Goal: Find specific page/section: Find specific page/section

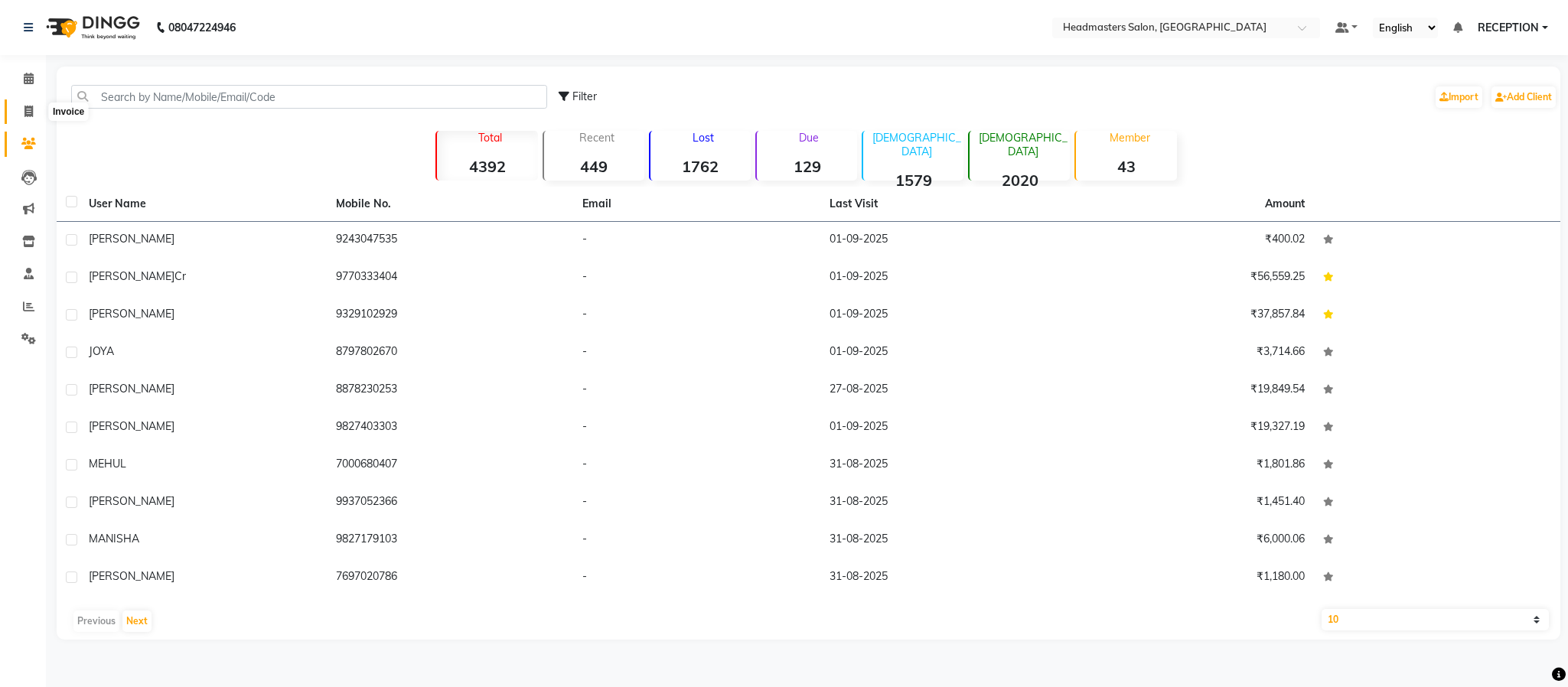
click at [31, 117] on span at bounding box center [28, 112] width 27 height 18
select select "3454"
select select "service"
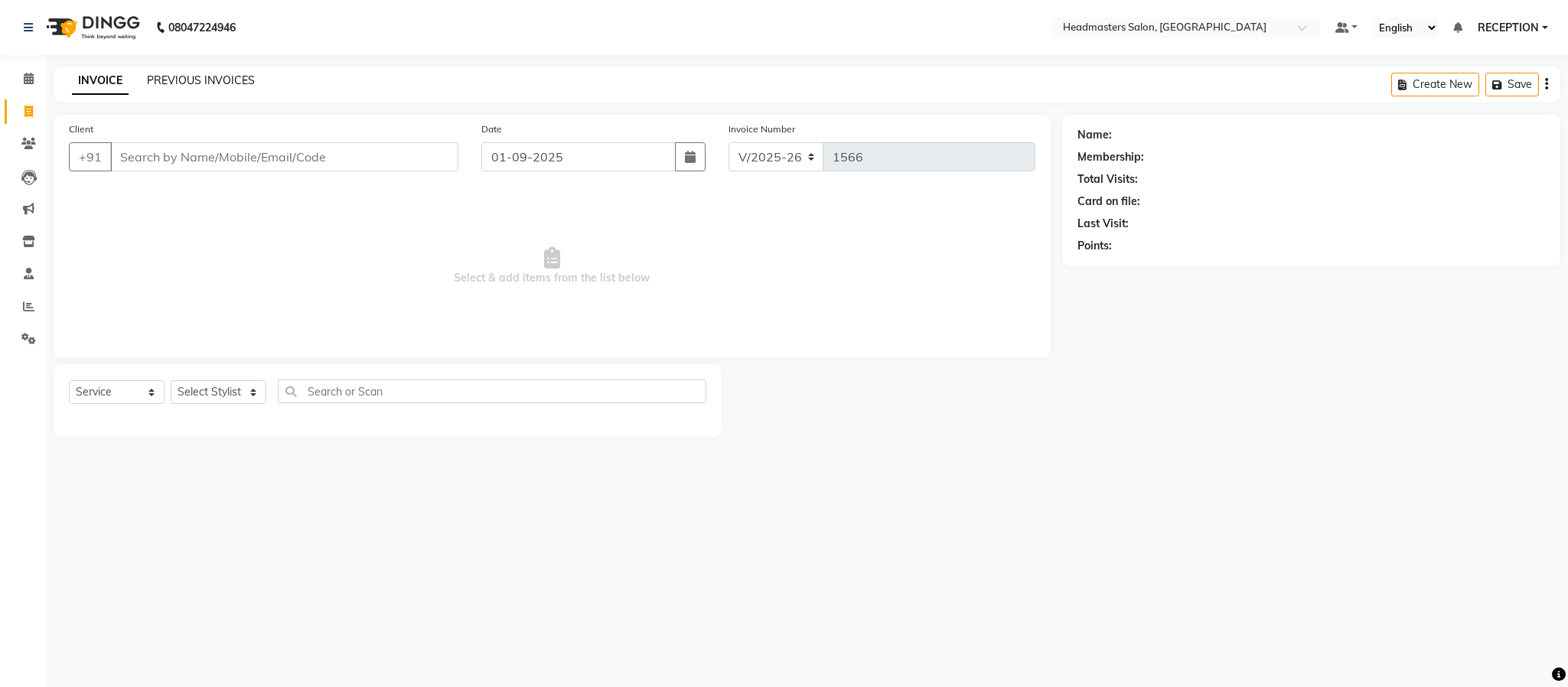
click at [186, 81] on link "PREVIOUS INVOICES" at bounding box center [200, 81] width 108 height 14
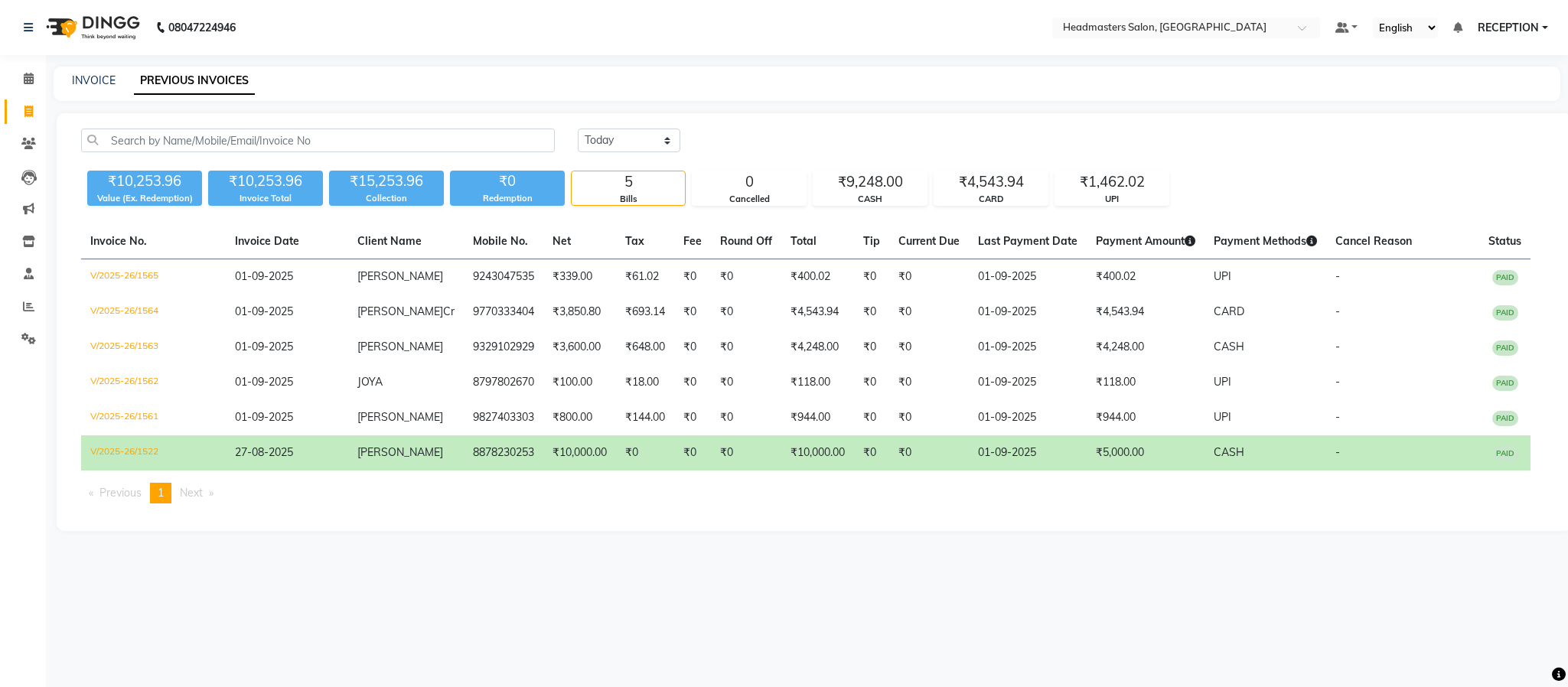
click at [476, 470] on td "8878230253" at bounding box center [503, 452] width 80 height 35
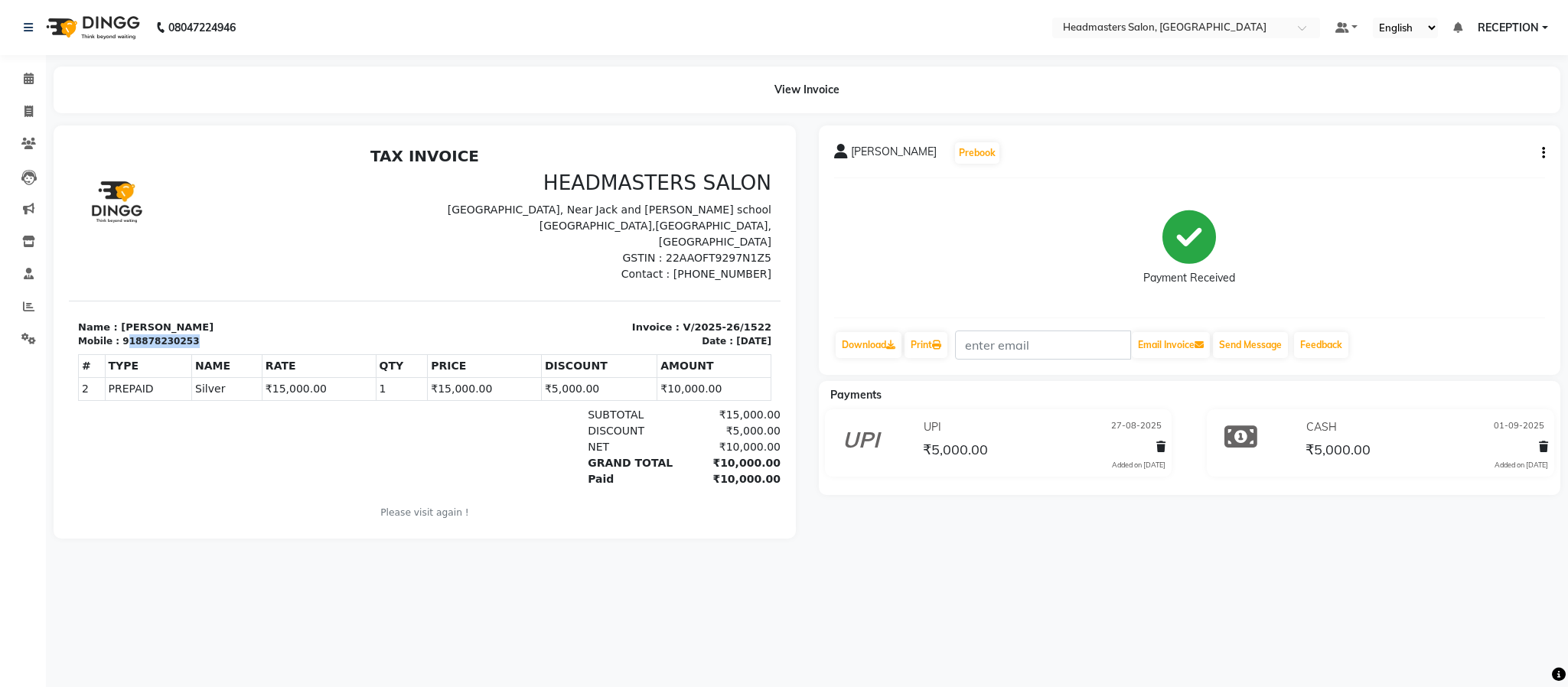
drag, startPoint x: 180, startPoint y: 321, endPoint x: 123, endPoint y: 331, distance: 57.9
click at [123, 334] on div "Mobile : 918878230253" at bounding box center [247, 341] width 338 height 14
click at [123, 334] on div "918878230253" at bounding box center [160, 341] width 76 height 14
drag, startPoint x: 183, startPoint y: 326, endPoint x: 129, endPoint y: 331, distance: 54.2
click at [129, 334] on div "Mobile : 918878230253" at bounding box center [247, 341] width 338 height 14
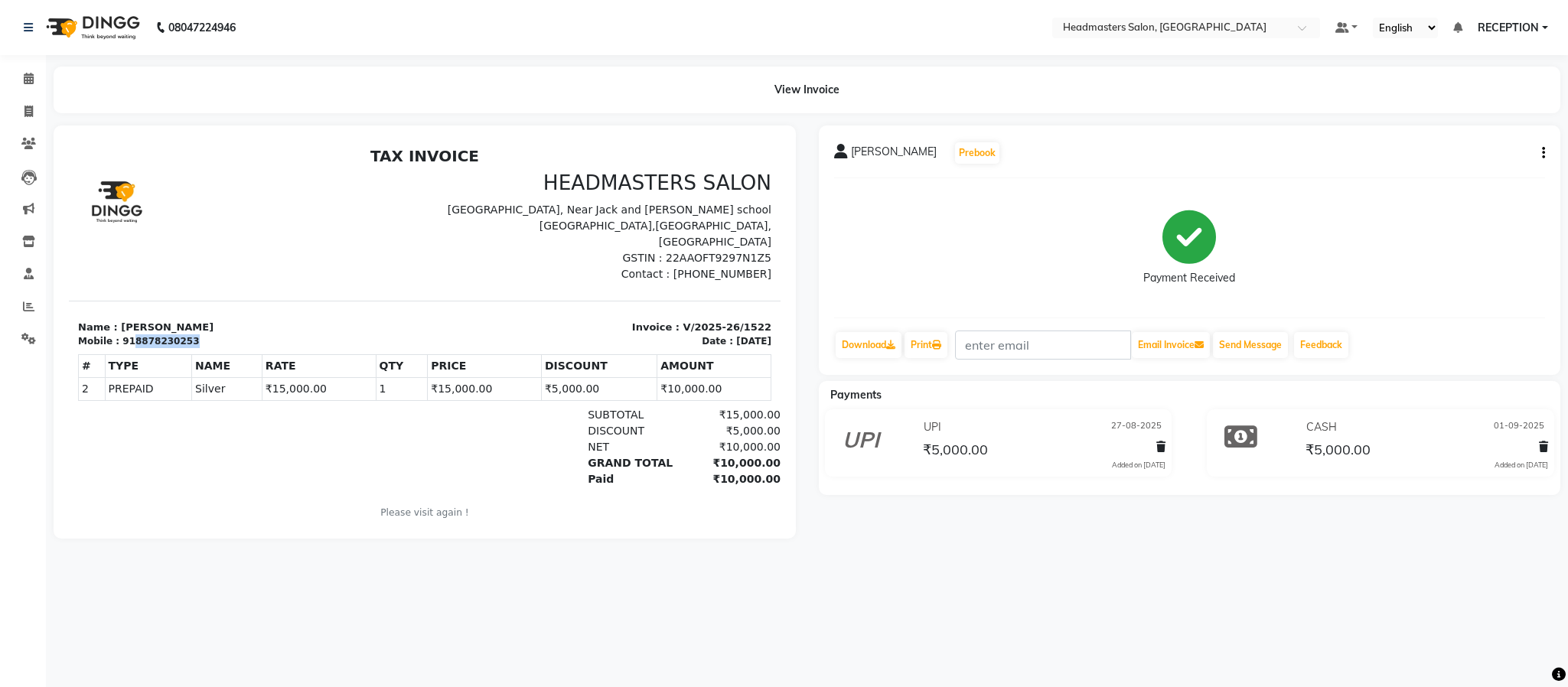
copy div "8878230253"
click at [33, 152] on span at bounding box center [28, 144] width 27 height 18
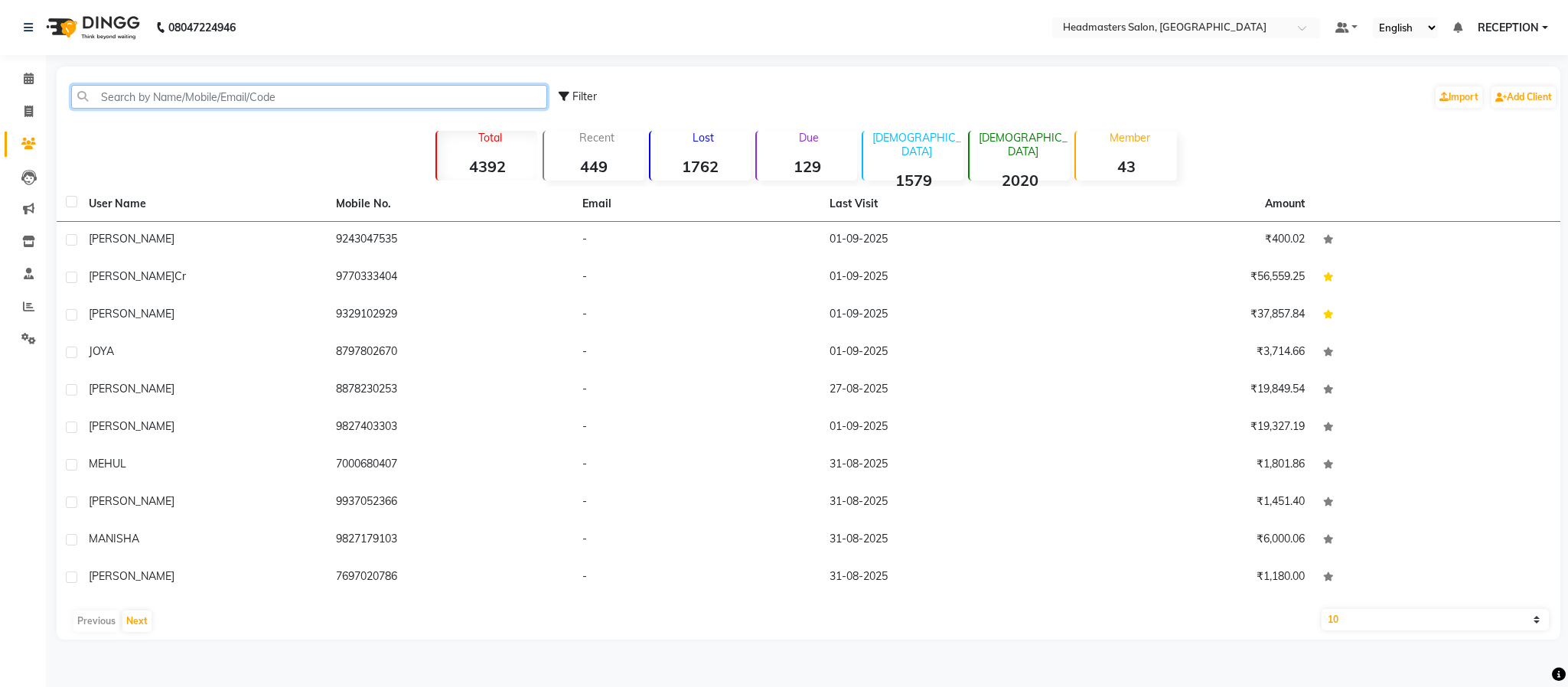
click at [271, 88] on input "text" at bounding box center [308, 97] width 476 height 24
paste input "8878230253"
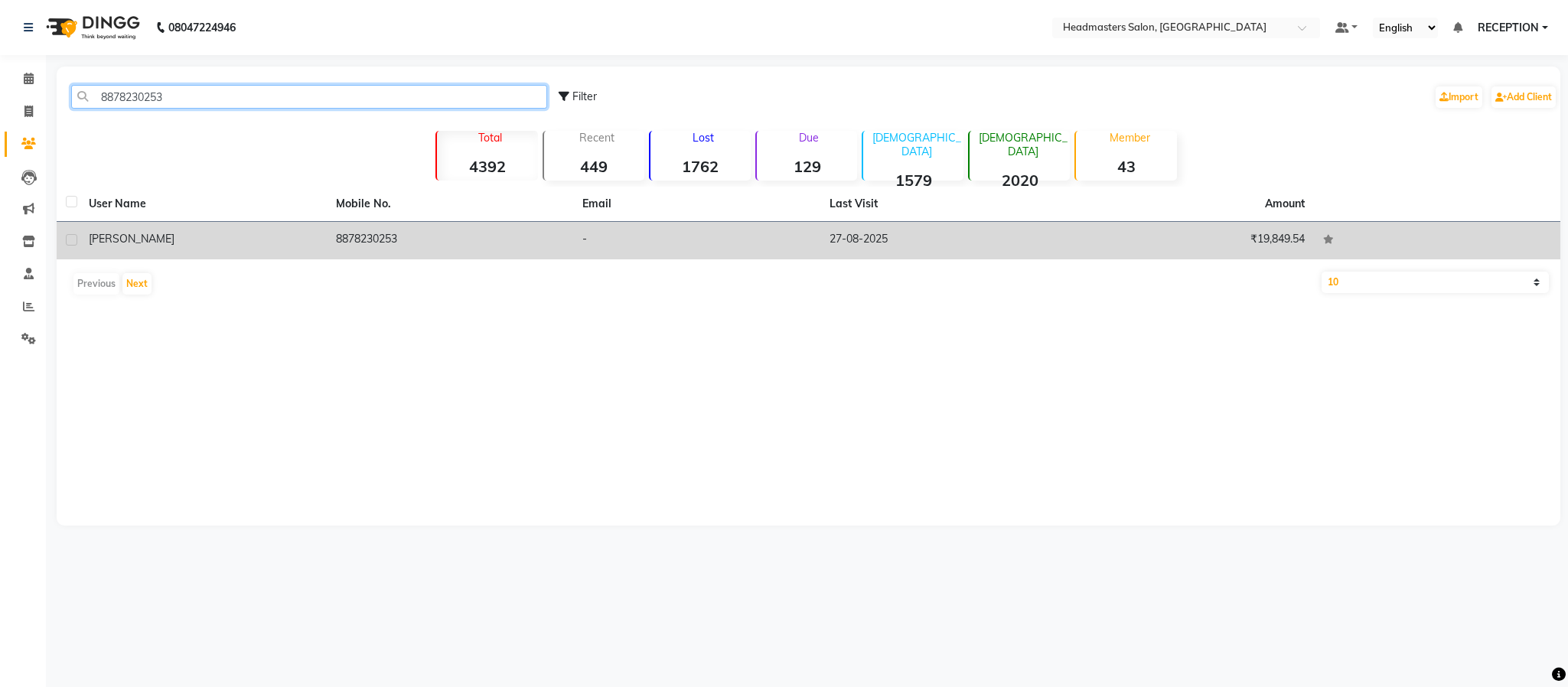
type input "8878230253"
click at [221, 232] on div "[PERSON_NAME]" at bounding box center [203, 239] width 229 height 16
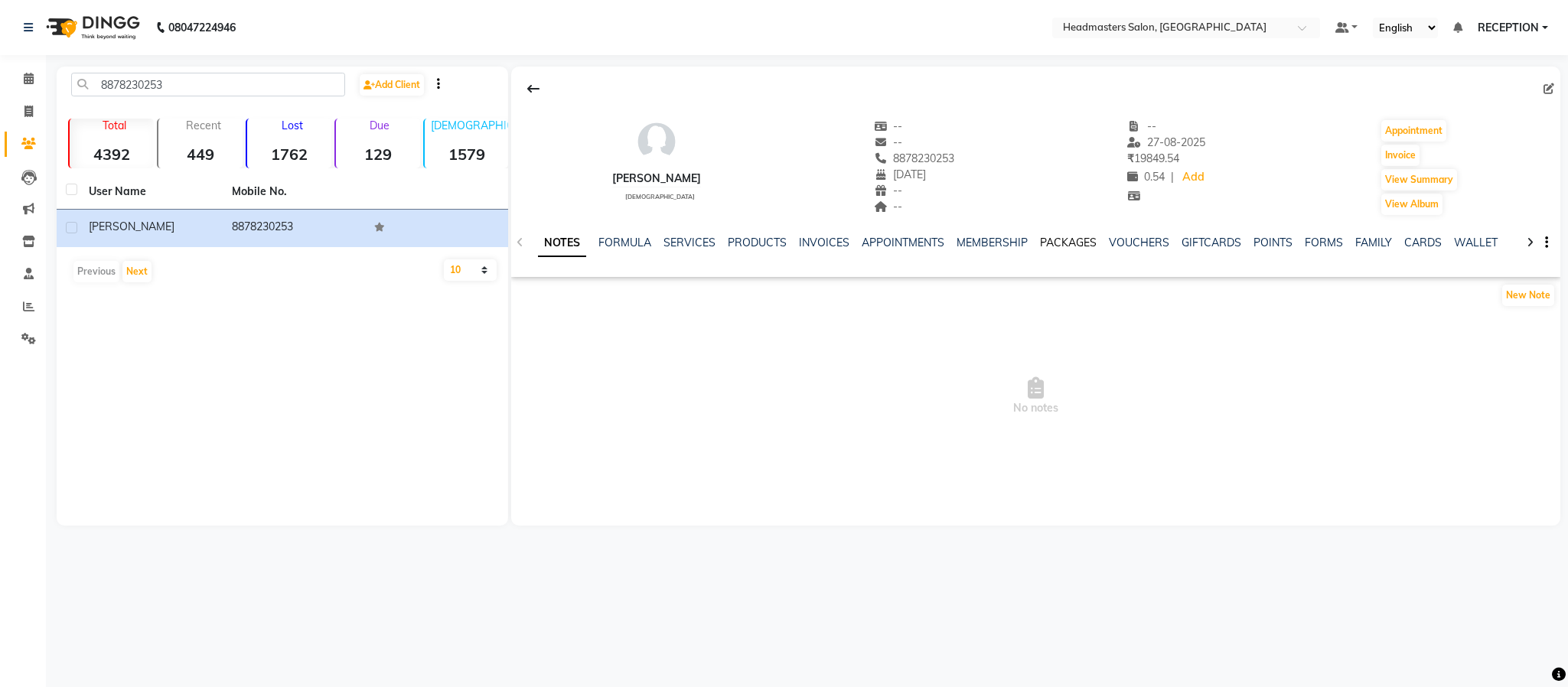
click at [1072, 243] on link "PACKAGES" at bounding box center [1068, 242] width 57 height 14
click at [1072, 243] on link "VOUCHERS" at bounding box center [1063, 242] width 61 height 14
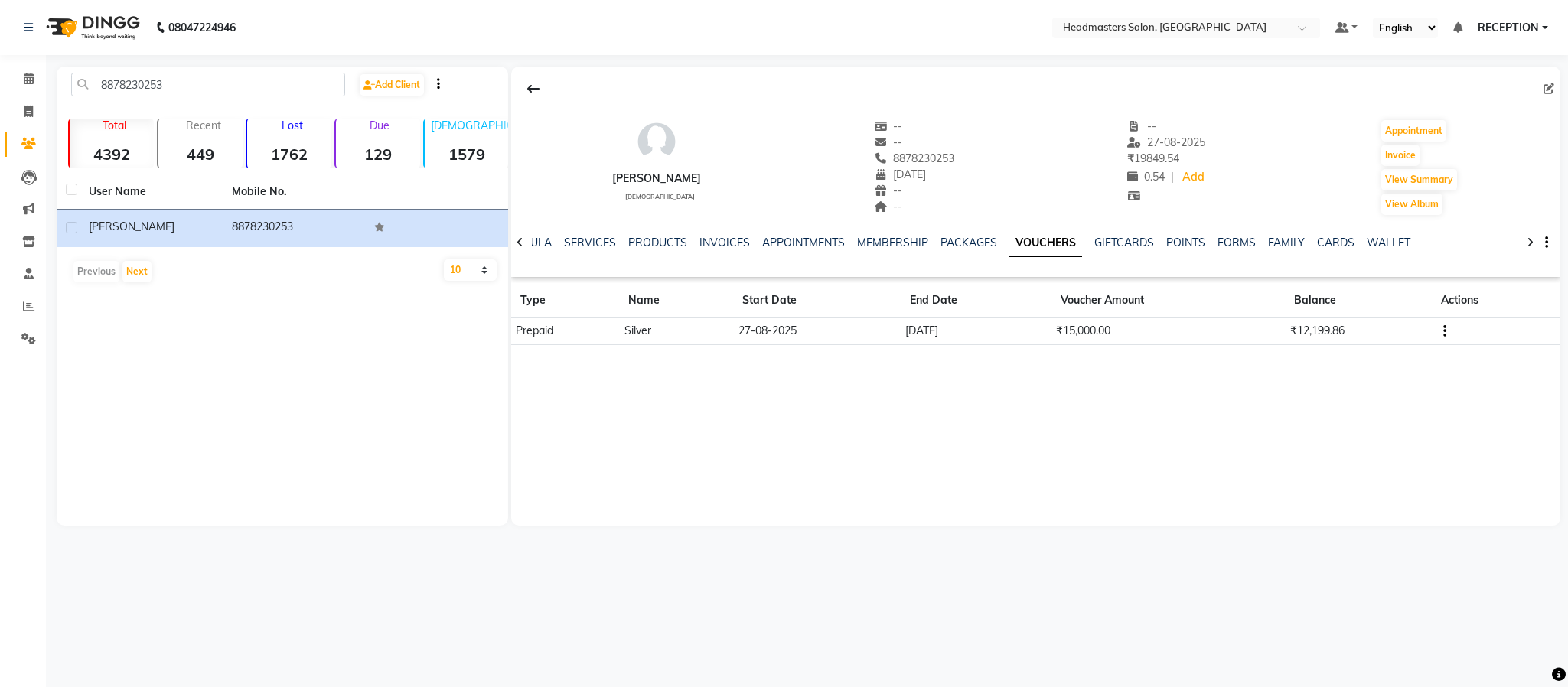
click at [1073, 397] on div "[PERSON_NAME] [DEMOGRAPHIC_DATA] -- -- 8878230253 [DATE] -- -- -- [DATE] ₹ 1984…" at bounding box center [1036, 296] width 1050 height 459
